Goal: Task Accomplishment & Management: Use online tool/utility

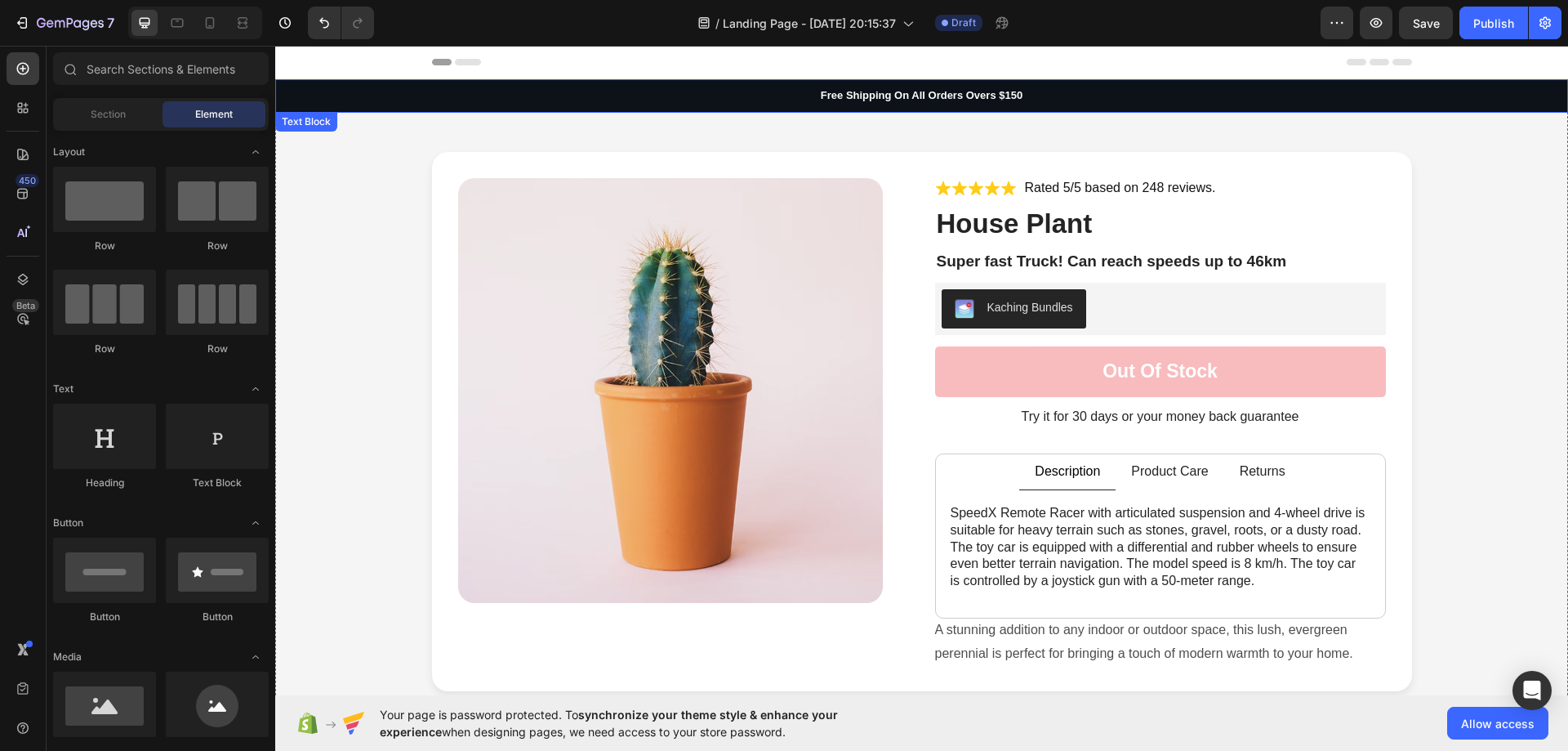
click at [979, 99] on p "Free Shipping On All Orders Overs $150" at bounding box center [922, 96] width 1290 height 14
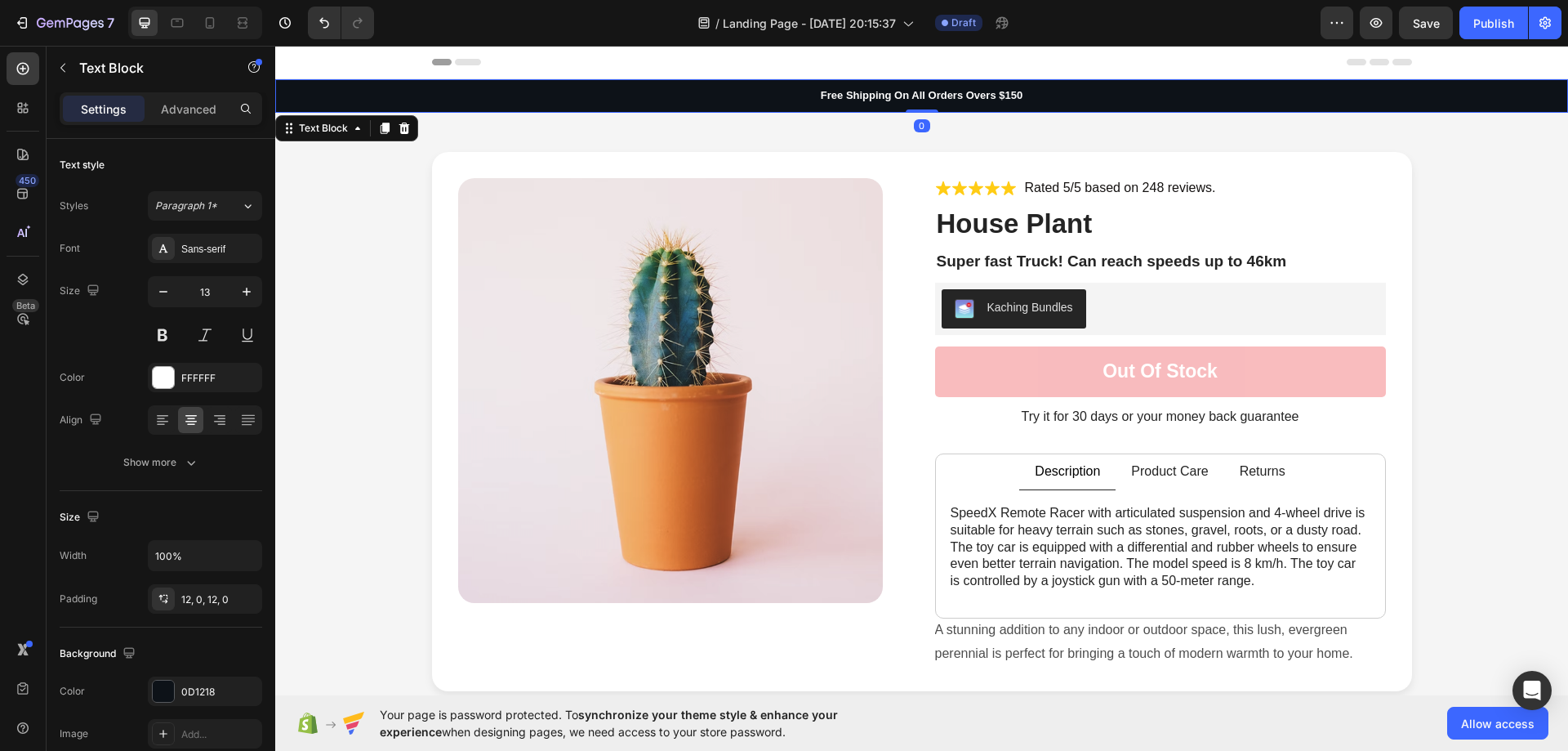
click at [1002, 84] on div "Free Shipping On All Orders Overs $150" at bounding box center [922, 96] width 1293 height 34
click at [1014, 95] on p "Free Shipping On All Orders Overs $150" at bounding box center [922, 96] width 1290 height 14
click at [1013, 95] on p "Free Shipping On All Orders Overs $150" at bounding box center [922, 96] width 1290 height 14
click at [1062, 98] on p "Free Shipping On All Orders Overs $100" at bounding box center [922, 96] width 1290 height 14
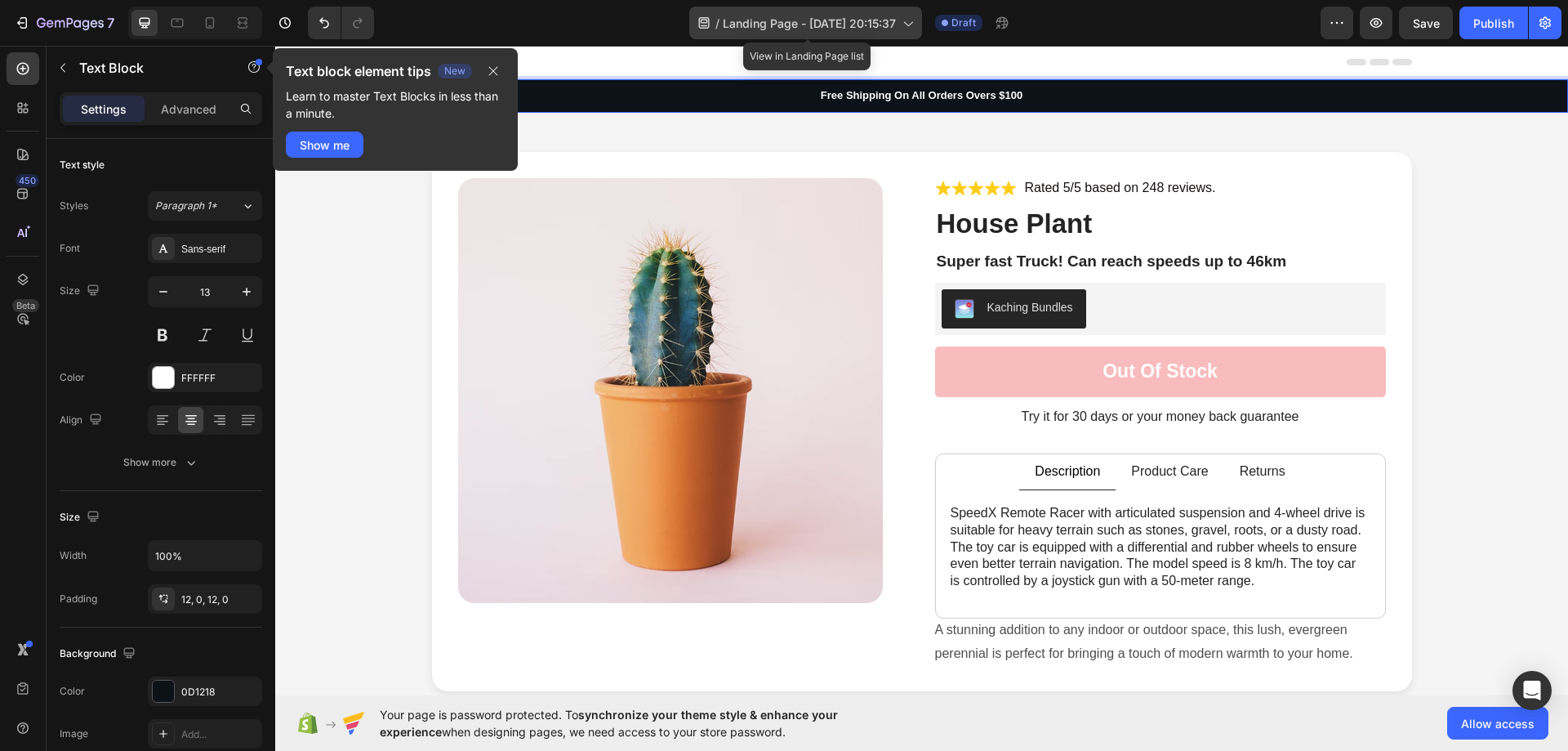
click at [882, 26] on span "Landing Page - [DATE] 20:15:37" at bounding box center [809, 23] width 173 height 17
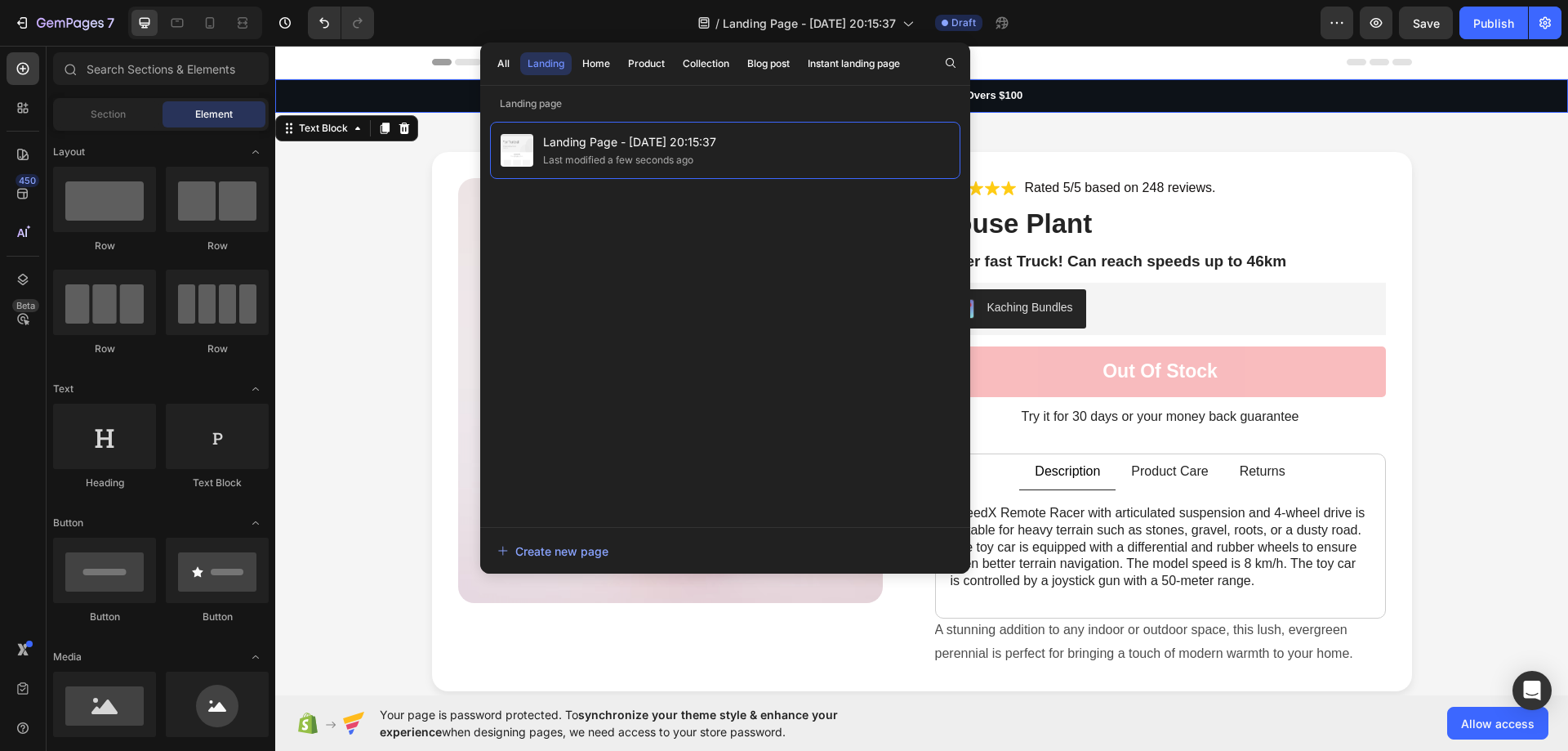
click at [1037, 56] on div "Header" at bounding box center [923, 62] width 980 height 33
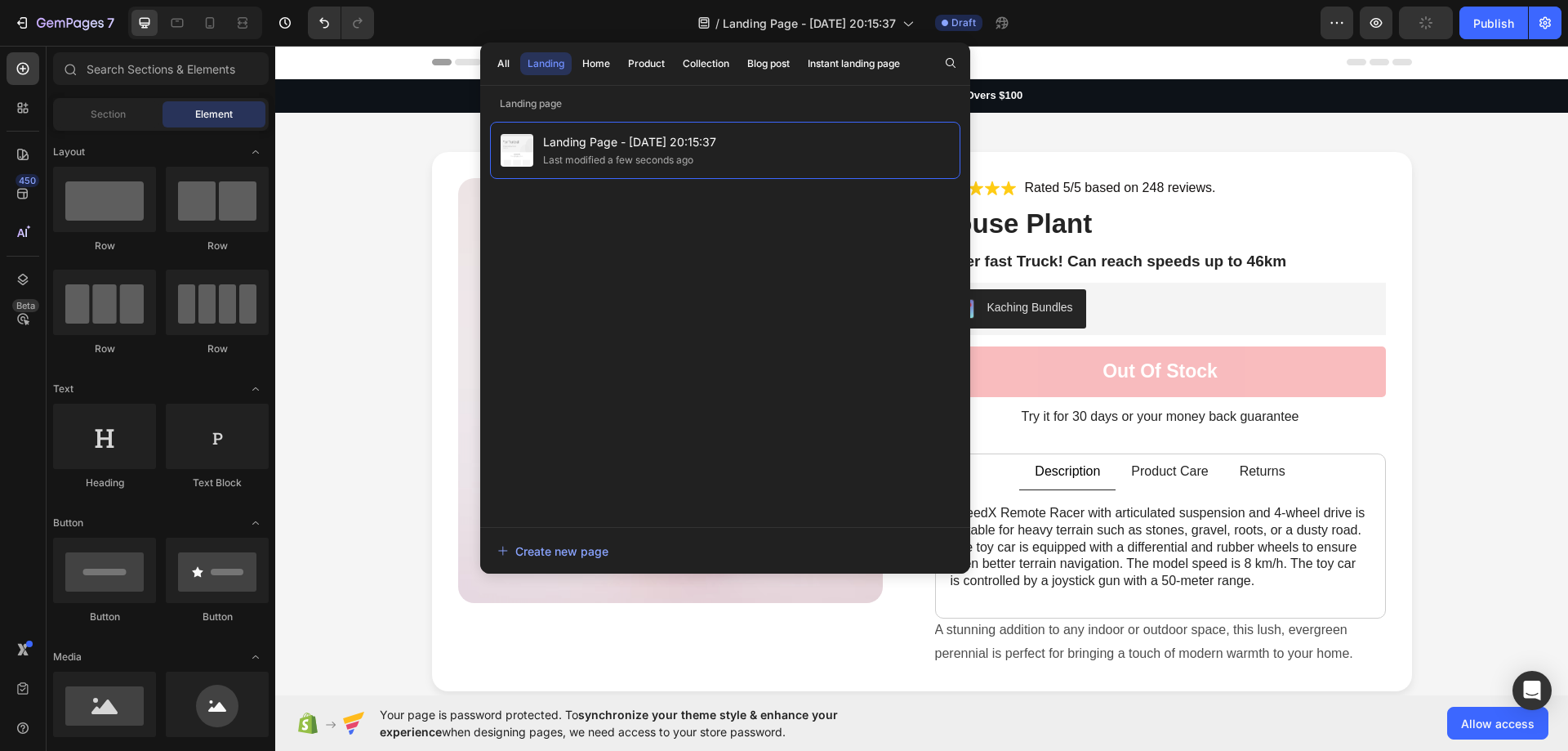
click at [1011, 66] on div "Header" at bounding box center [923, 62] width 980 height 33
click at [419, 84] on div "Free Shipping On All Orders Overs $100" at bounding box center [922, 96] width 1293 height 34
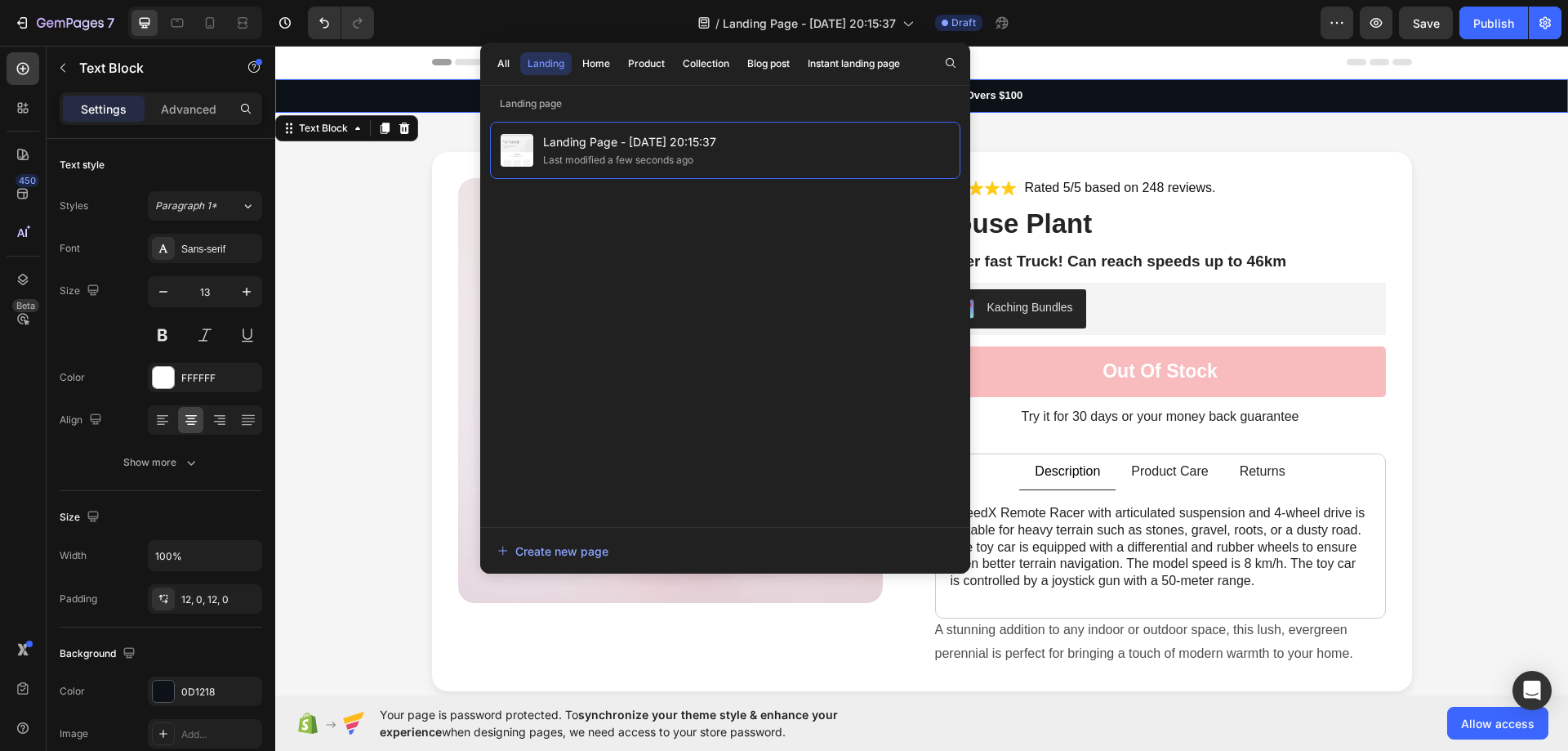
click at [1104, 46] on div "7 / Landing Page - [DATE] 20:15:37 Draft Preview Save Publish" at bounding box center [784, 23] width 1568 height 47
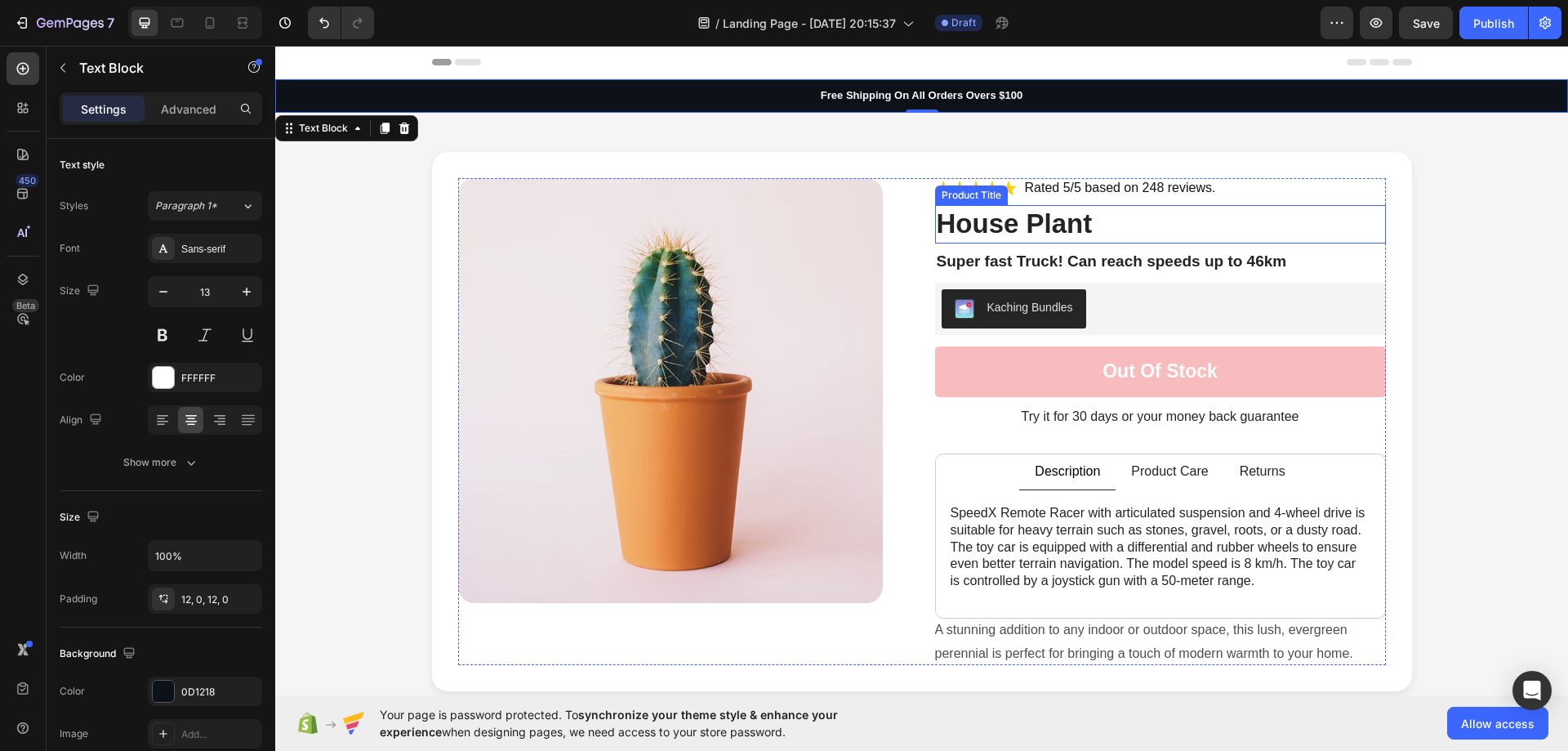
click at [977, 218] on h1 "House Plant" at bounding box center [1161, 224] width 450 height 38
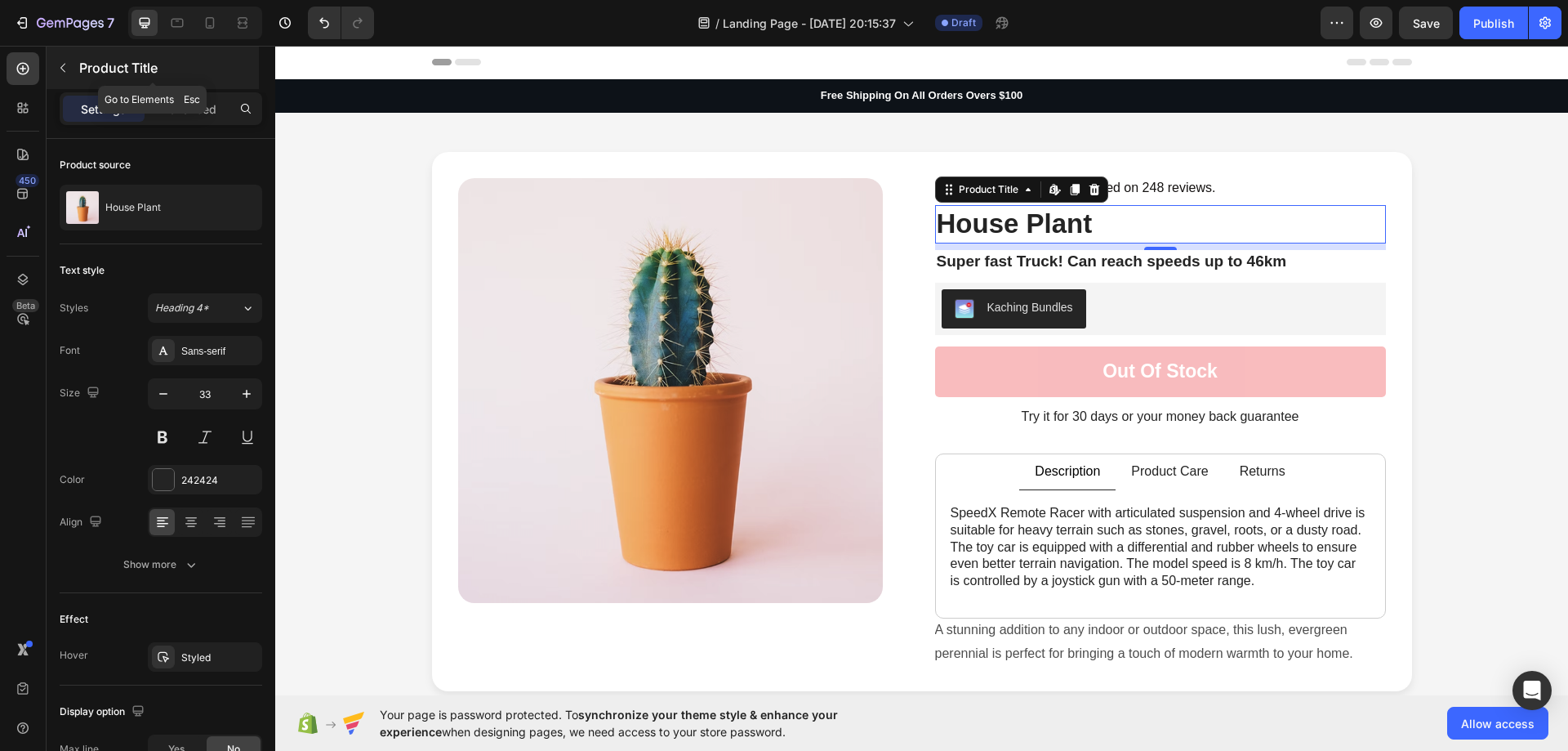
click at [61, 68] on icon "button" at bounding box center [63, 68] width 5 height 9
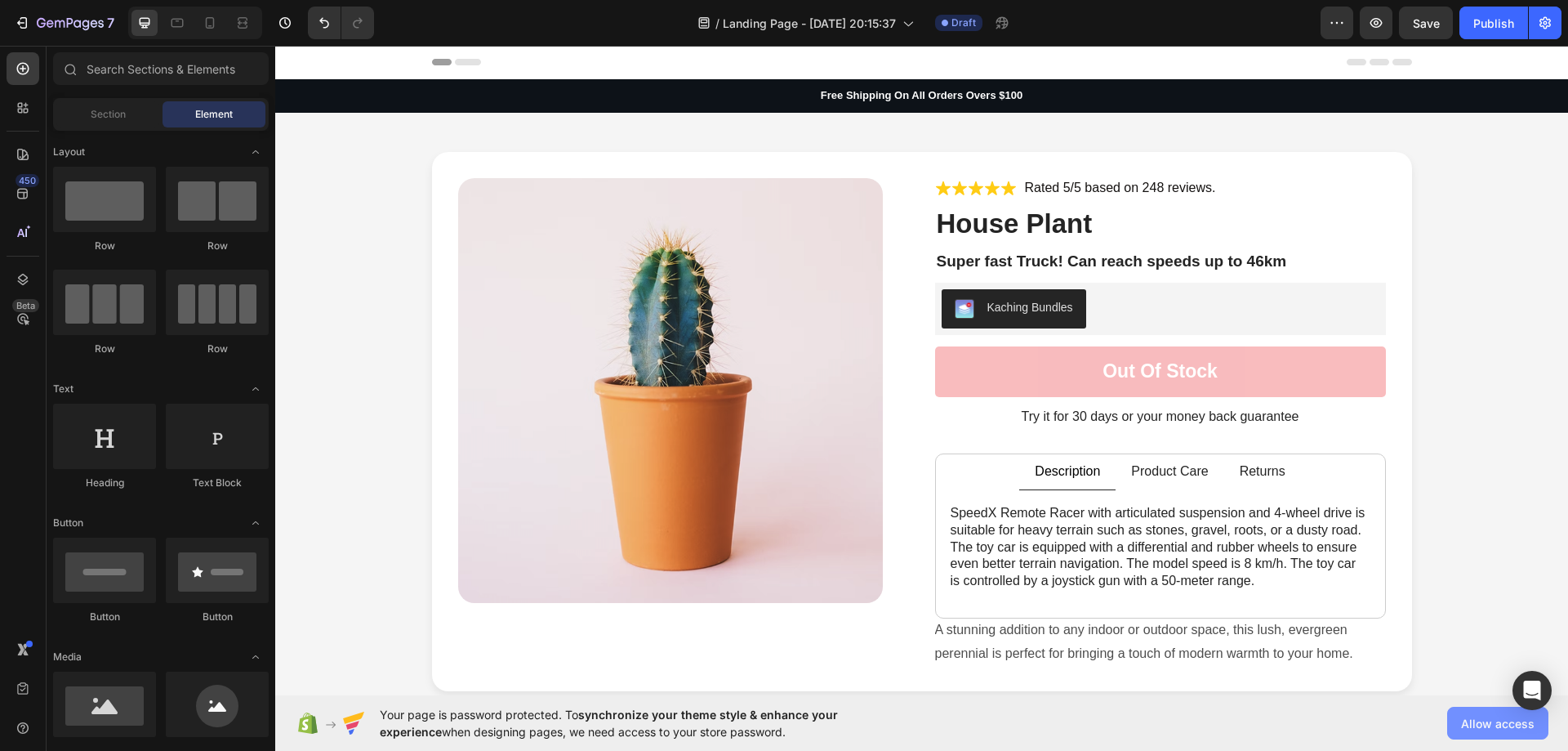
click at [1487, 713] on button "Allow access" at bounding box center [1497, 723] width 101 height 33
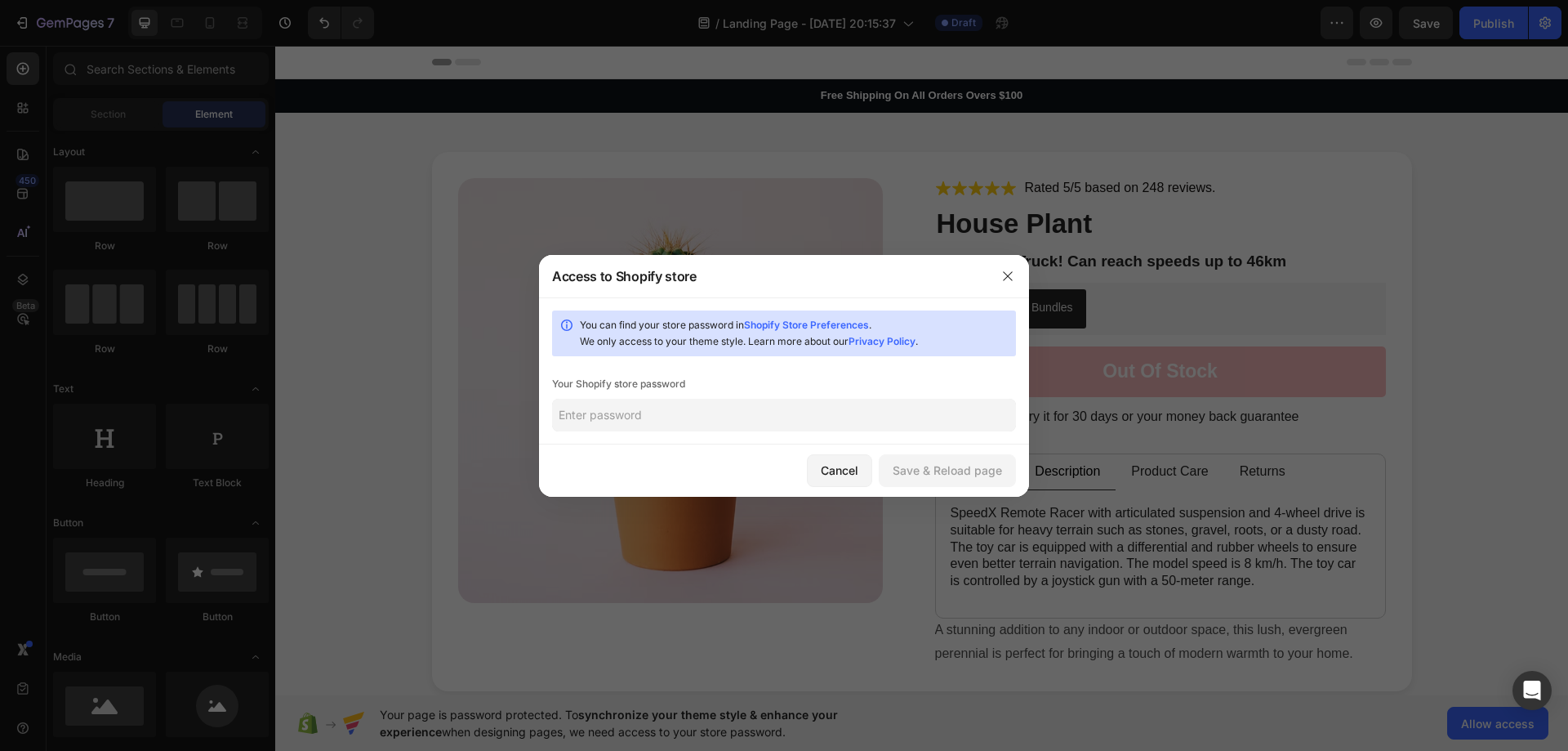
click at [644, 413] on input "text" at bounding box center [784, 415] width 464 height 33
click at [916, 470] on div "Save & Reload page" at bounding box center [948, 470] width 110 height 17
click at [946, 470] on div "Save & Reload page" at bounding box center [948, 470] width 110 height 17
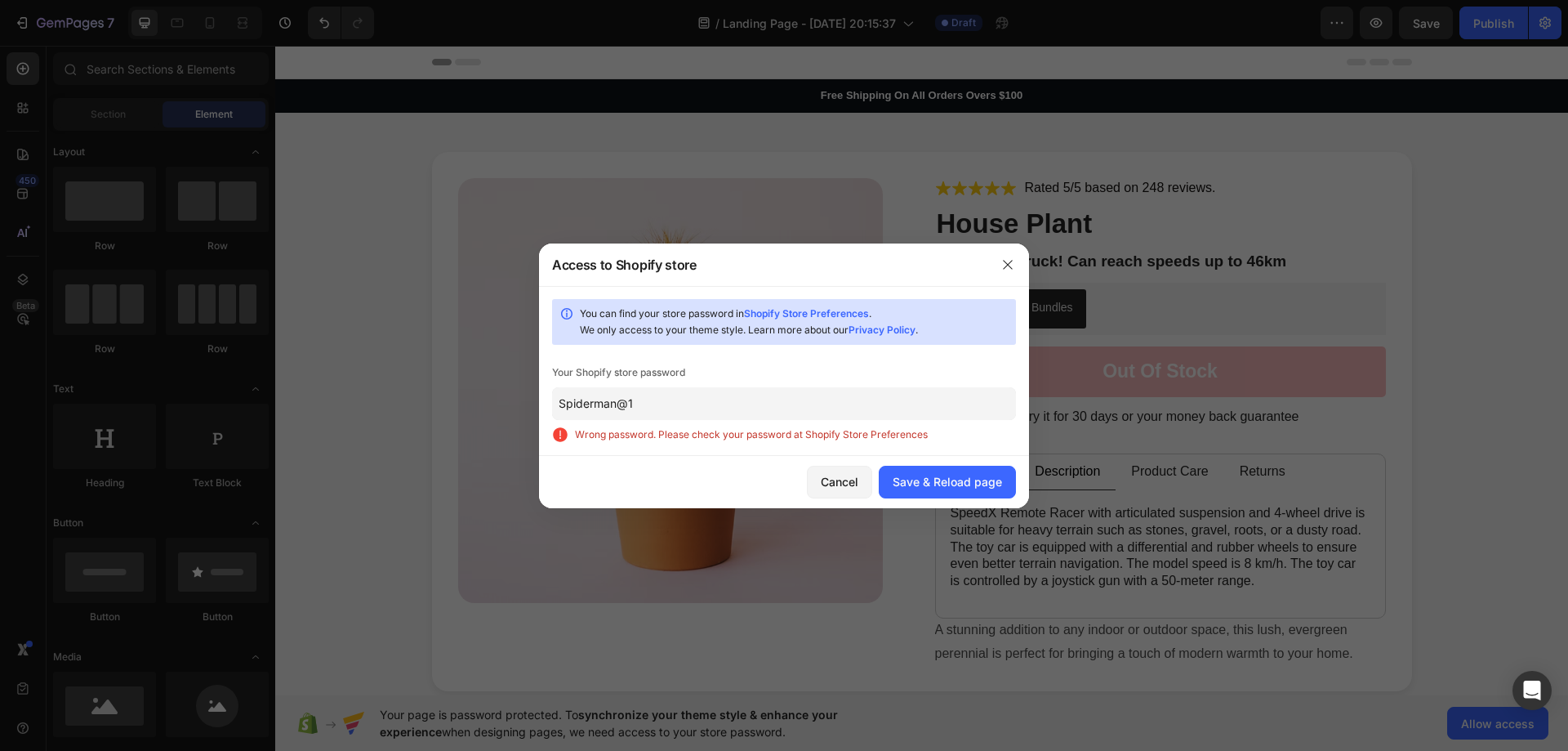
click at [633, 407] on input "Spiderman@1" at bounding box center [784, 404] width 464 height 33
click at [658, 407] on input "Spiderman@1" at bounding box center [784, 404] width 464 height 33
click at [657, 407] on input "Spiderman@1" at bounding box center [784, 404] width 464 height 33
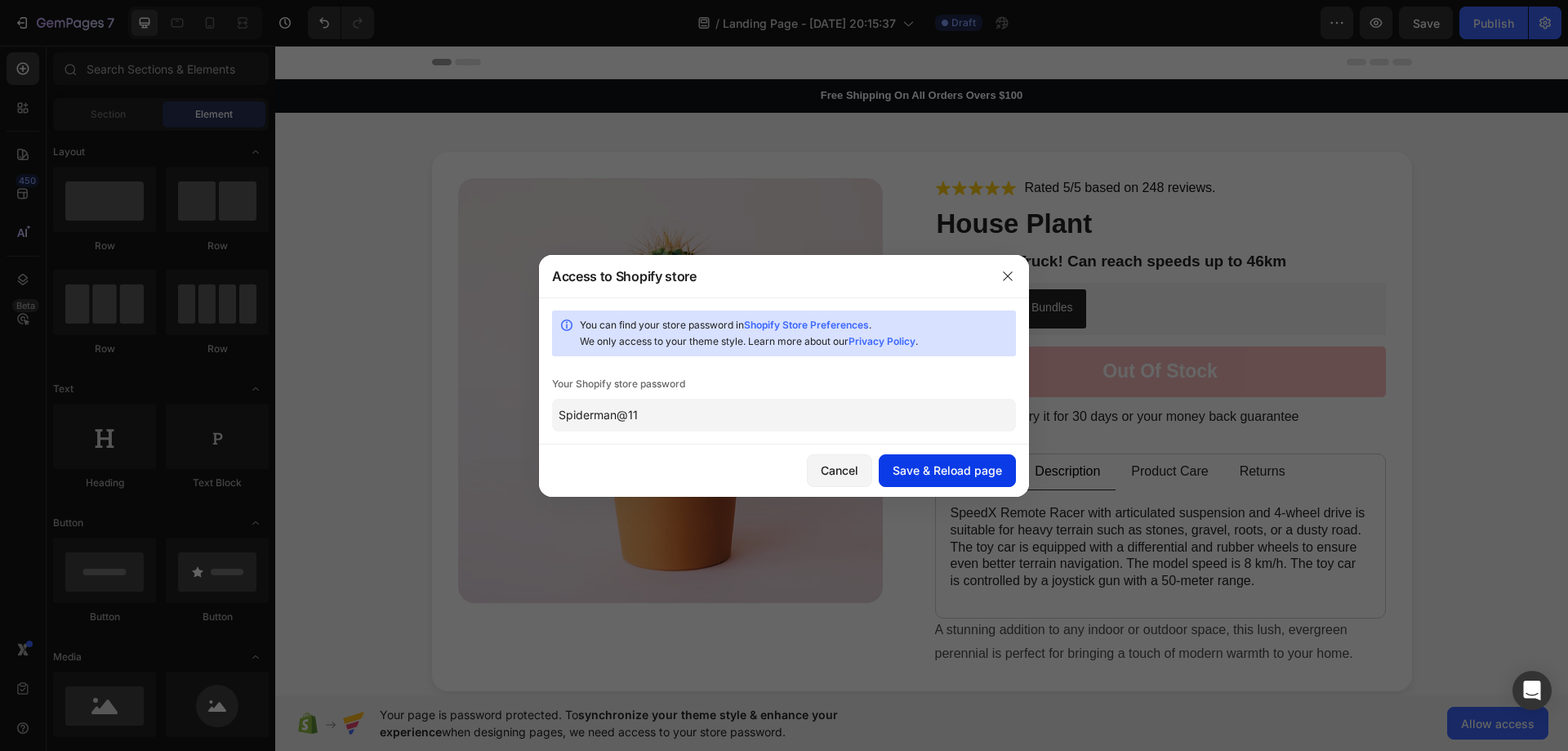
type input "Spiderman@11"
click at [951, 482] on button "Save & Reload page" at bounding box center [947, 470] width 137 height 33
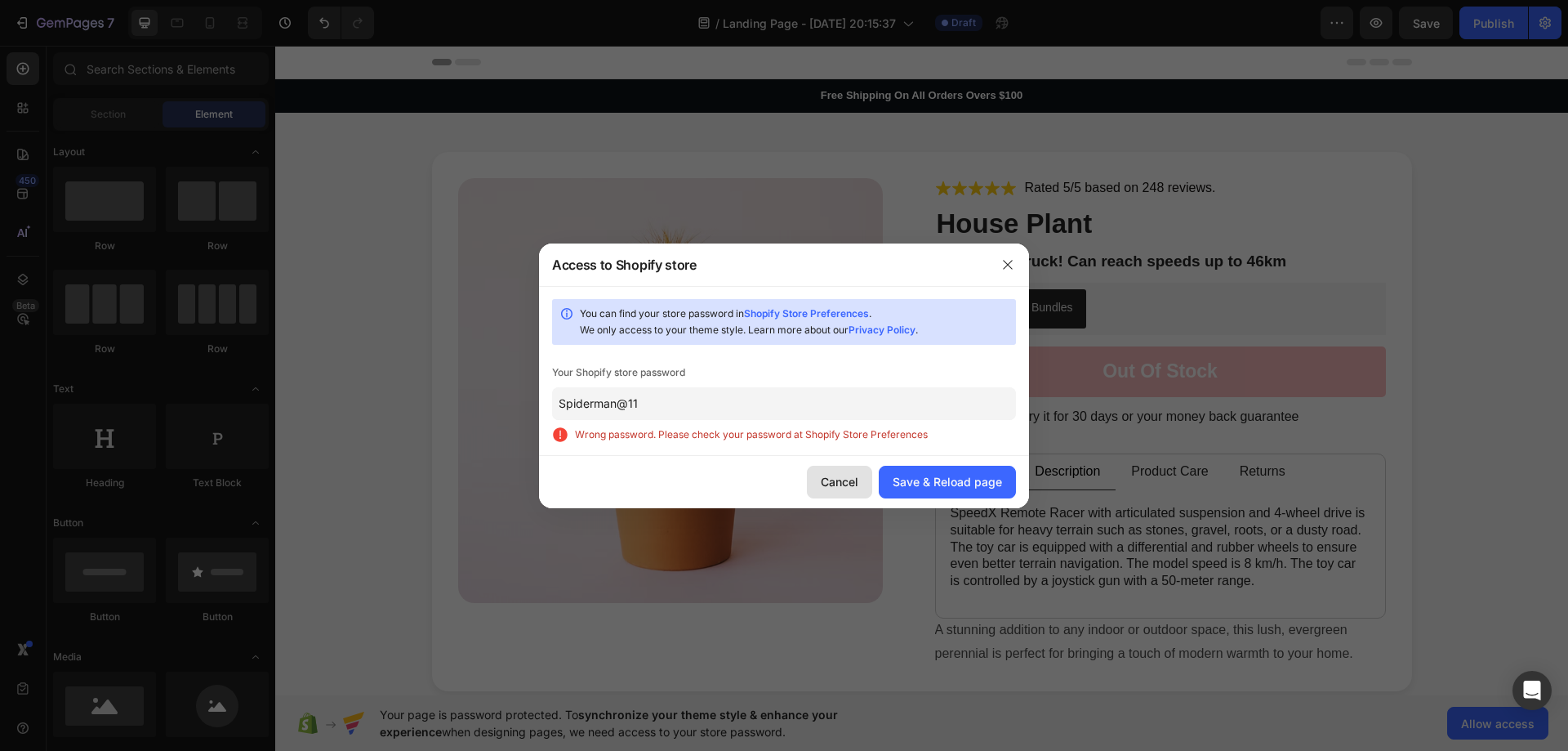
click at [840, 481] on div "Cancel" at bounding box center [840, 482] width 38 height 17
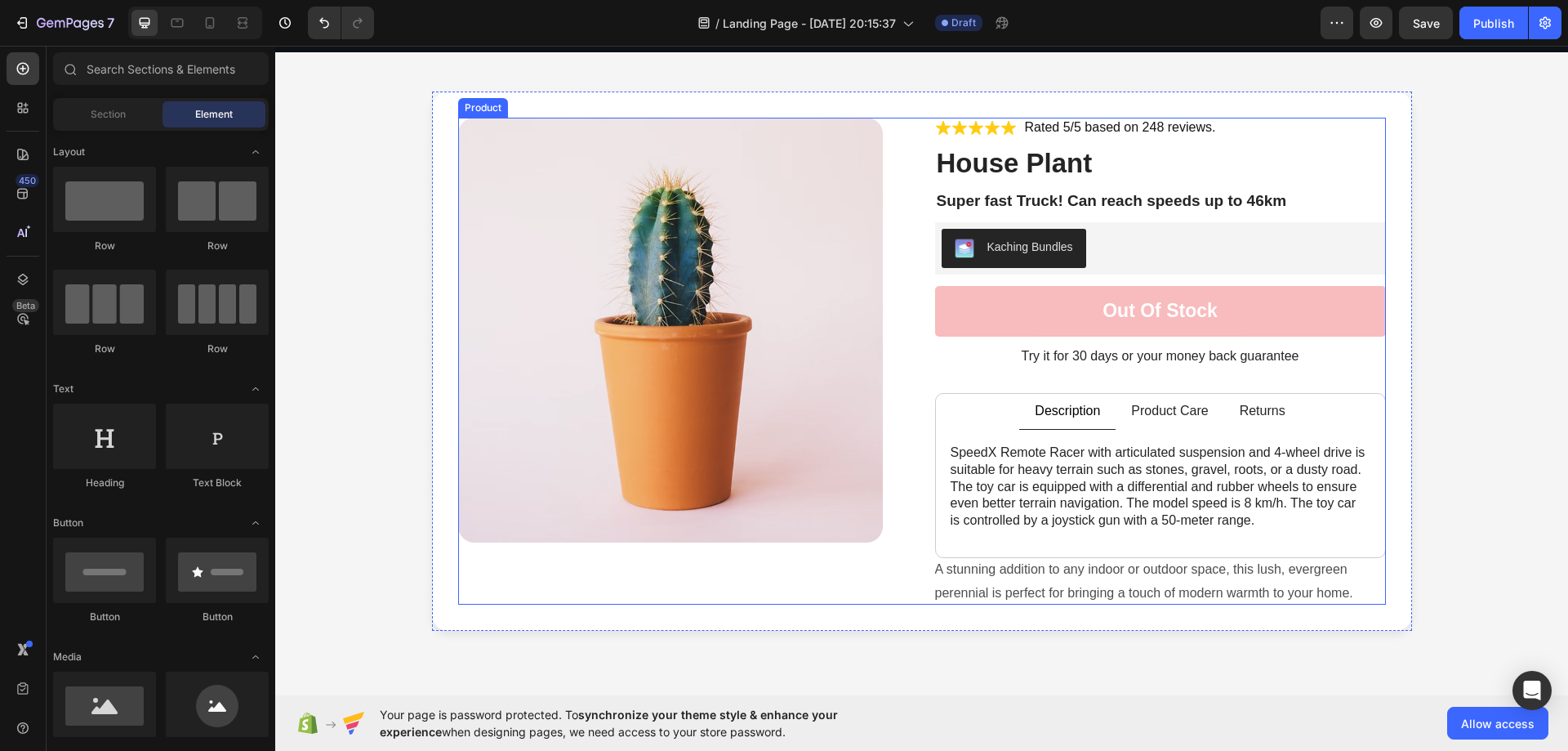
scroll to position [327, 0]
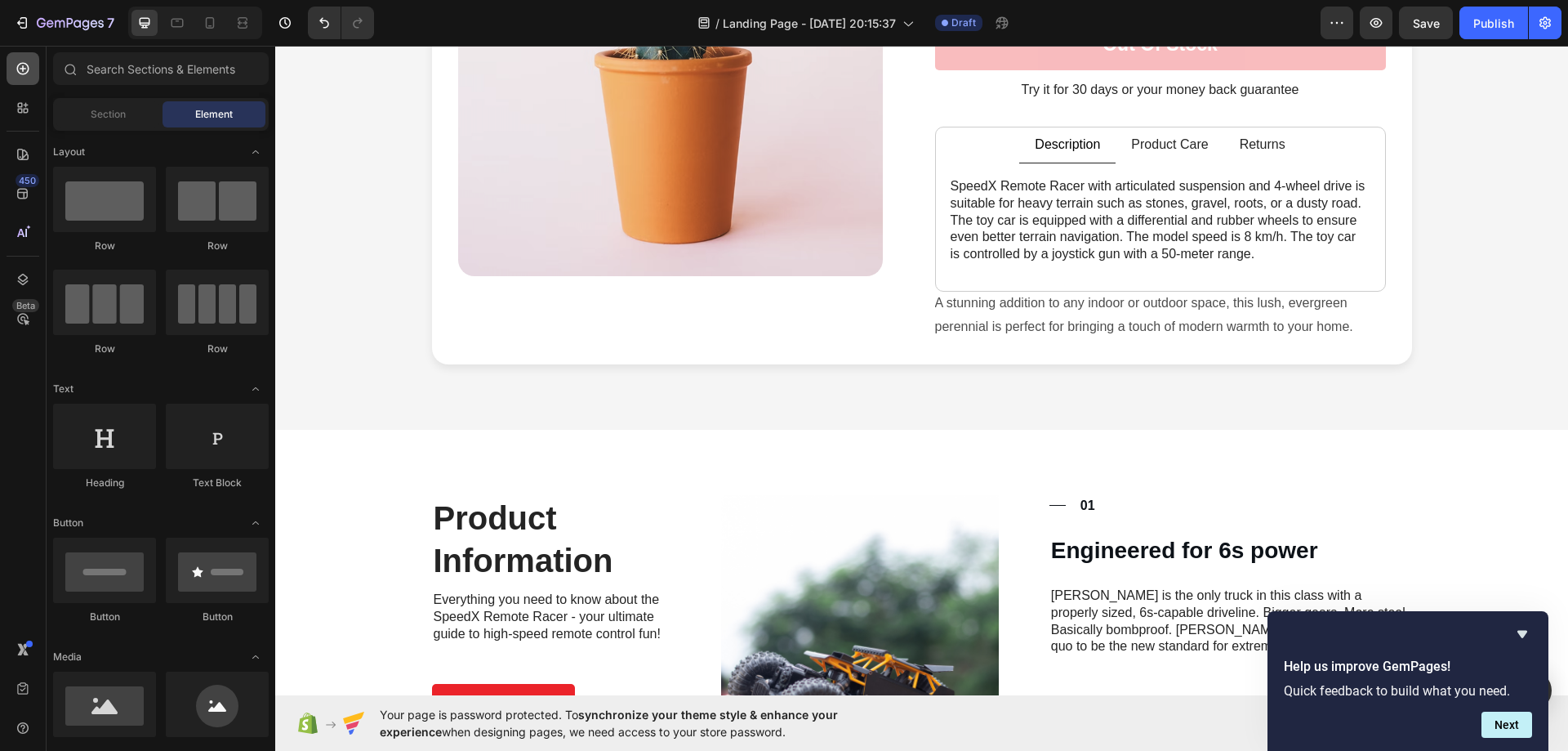
click at [23, 69] on icon at bounding box center [22, 68] width 16 height 16
drag, startPoint x: 1528, startPoint y: 634, endPoint x: 1250, endPoint y: 584, distance: 282.5
click at [1528, 634] on icon "Hide survey" at bounding box center [1522, 634] width 20 height 20
